Goal: Find specific page/section: Find specific page/section

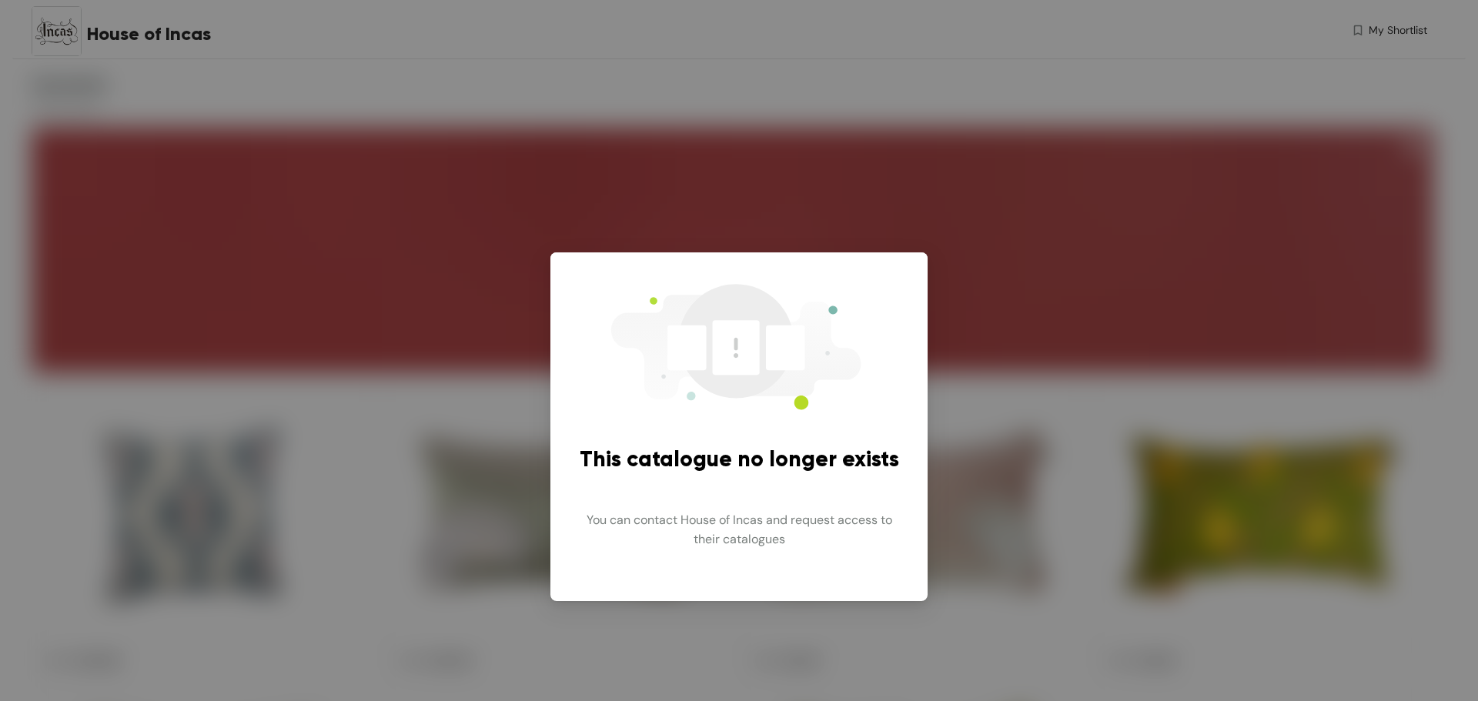
click at [1020, 475] on div "This catalogue no longer exists You can contact House of Incas and request acce…" at bounding box center [739, 350] width 1478 height 701
click at [755, 434] on div "This catalogue no longer exists" at bounding box center [740, 448] width 320 height 55
drag, startPoint x: 717, startPoint y: 552, endPoint x: 743, endPoint y: 491, distance: 66.9
click at [717, 551] on span "You can contact House of Incas and request access to their catalogues" at bounding box center [739, 529] width 340 height 63
